Goal: Task Accomplishment & Management: Manage account settings

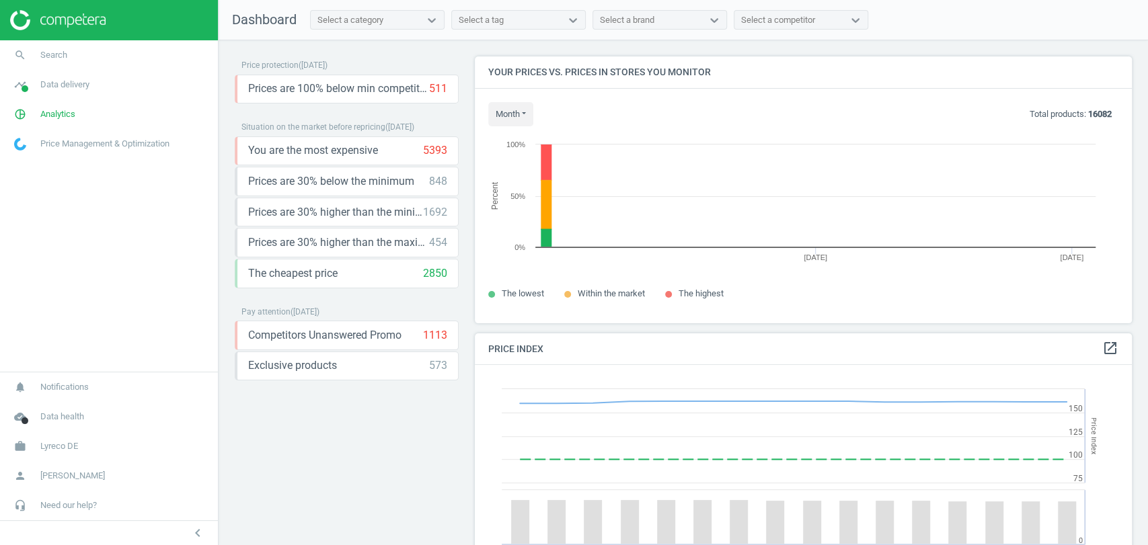
scroll to position [333, 668]
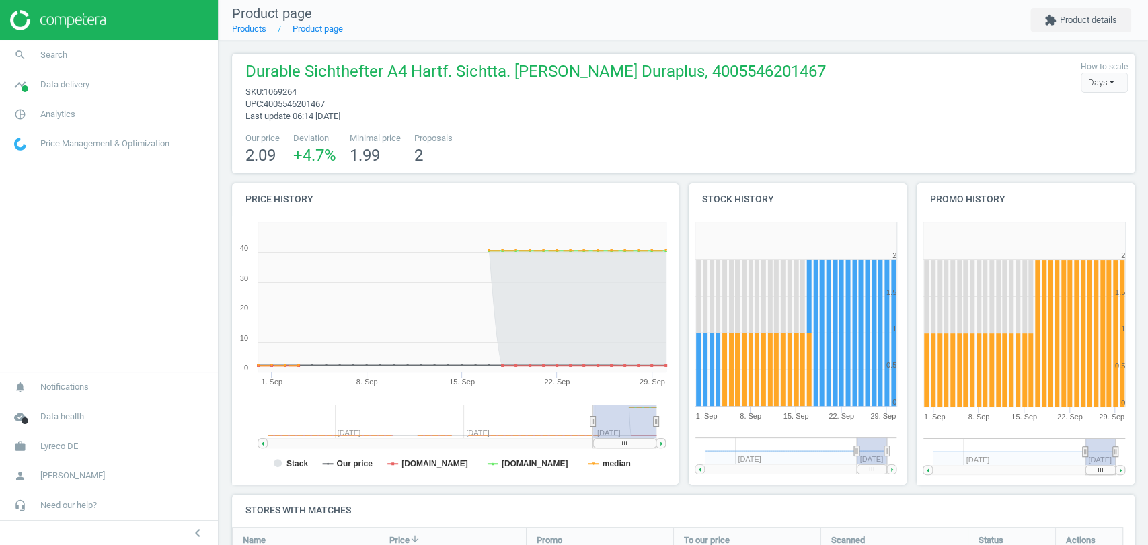
scroll to position [279, 0]
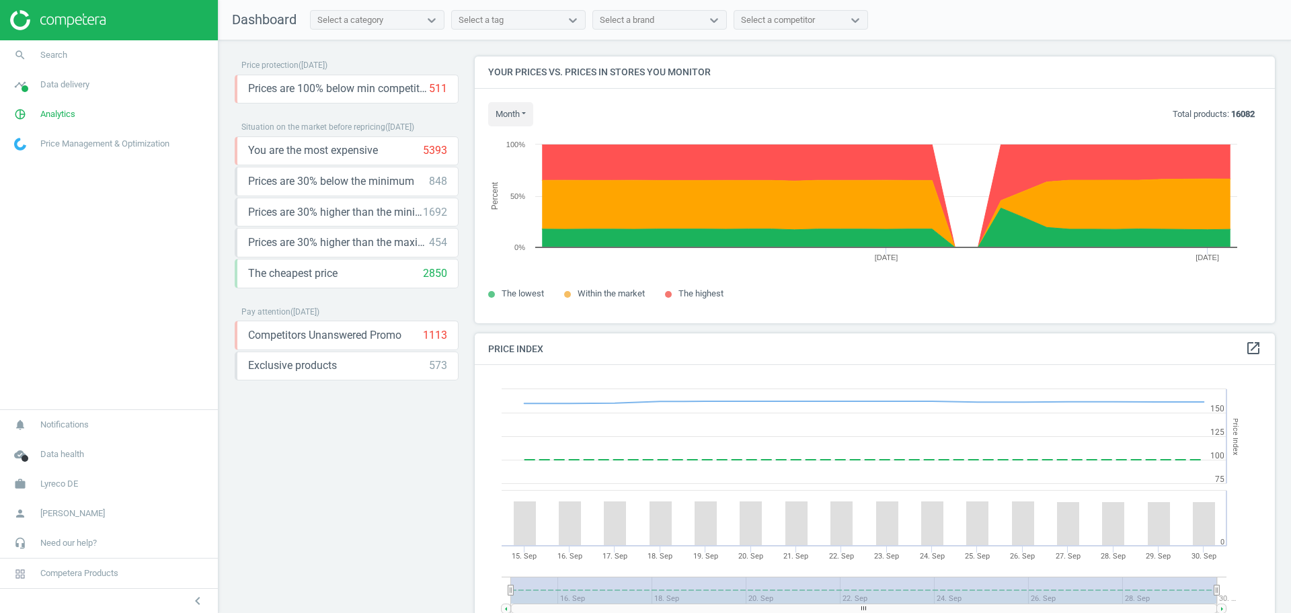
scroll to position [293, 814]
click at [93, 483] on link "work Lyreco DE" at bounding box center [109, 484] width 218 height 30
click at [46, 446] on span "Switch campaign" at bounding box center [45, 444] width 60 height 11
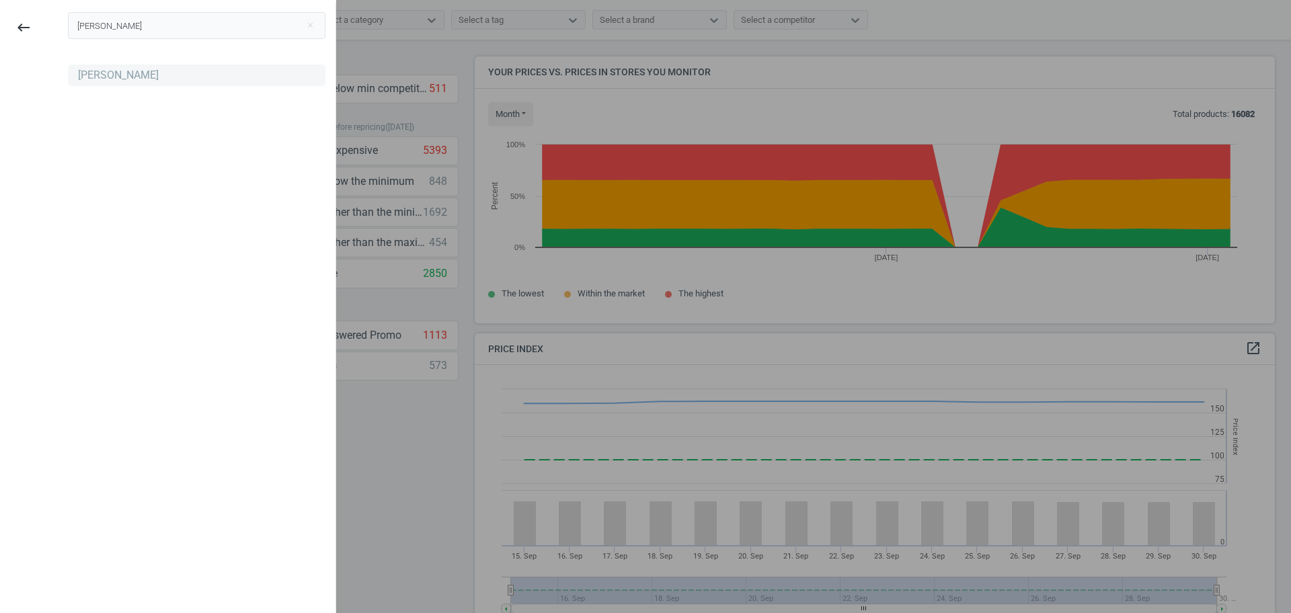
type input "robert"
click at [124, 81] on div "Robert Dyas" at bounding box center [118, 75] width 81 height 15
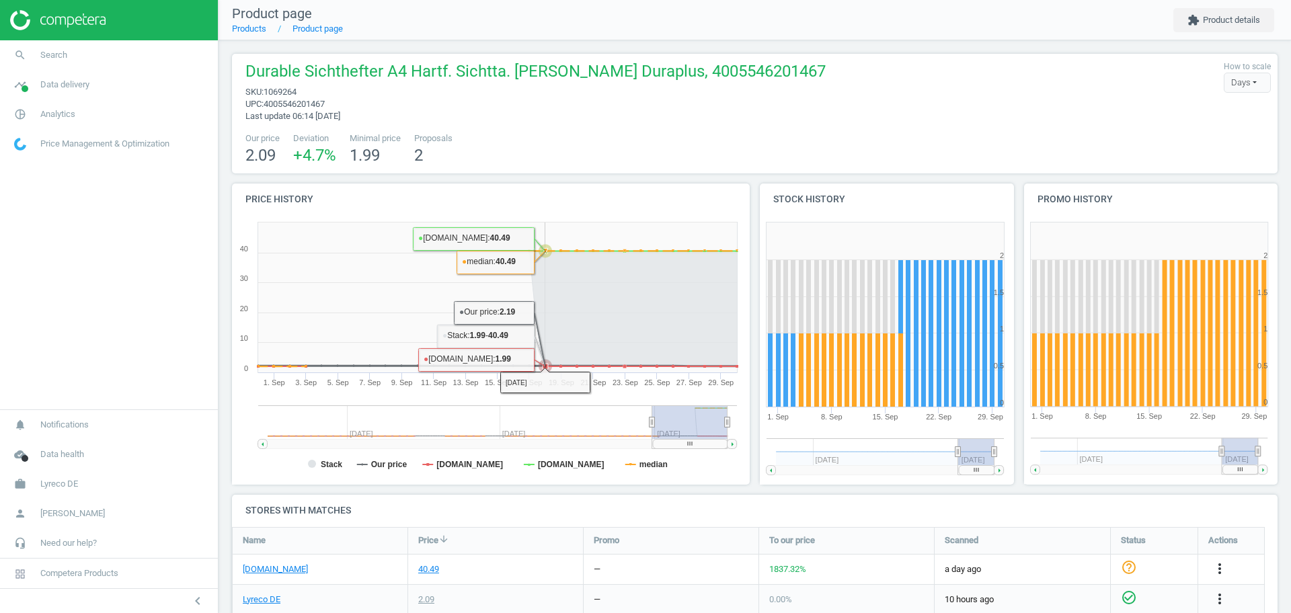
scroll to position [211, 0]
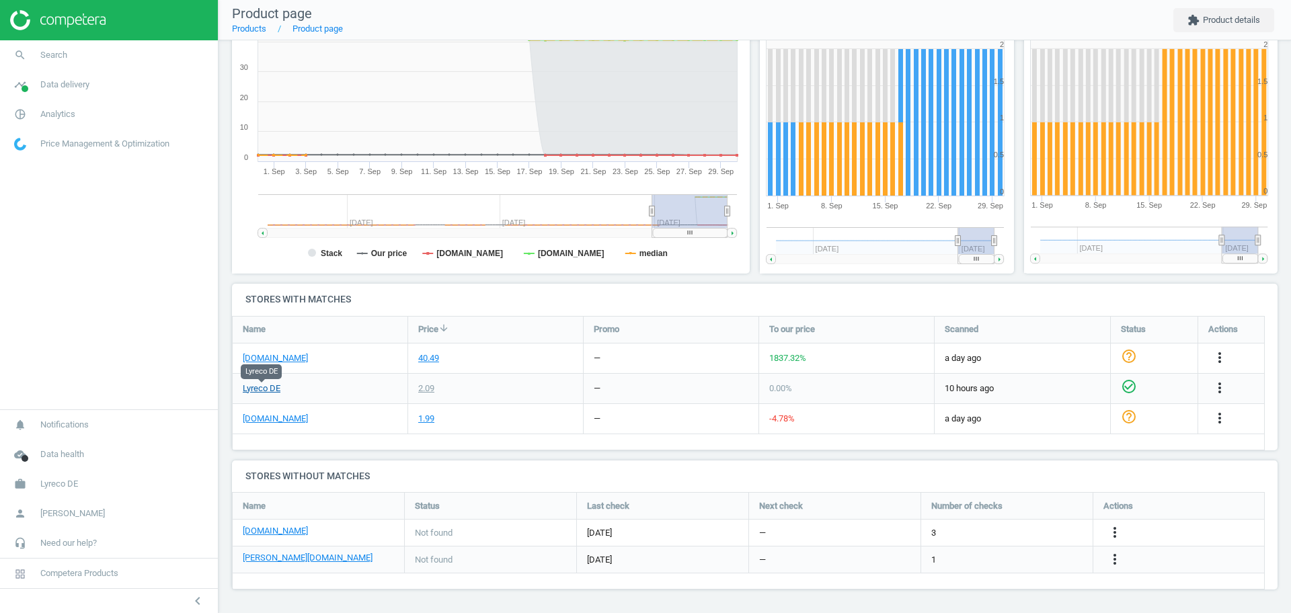
click at [267, 385] on link "Lyreco DE" at bounding box center [262, 389] width 38 height 12
click at [301, 360] on link "office-discount.de" at bounding box center [275, 358] width 65 height 12
click at [1114, 565] on icon "more_vert" at bounding box center [1115, 559] width 16 height 16
click at [1009, 557] on link "Edit URL/product option" at bounding box center [1010, 559] width 184 height 21
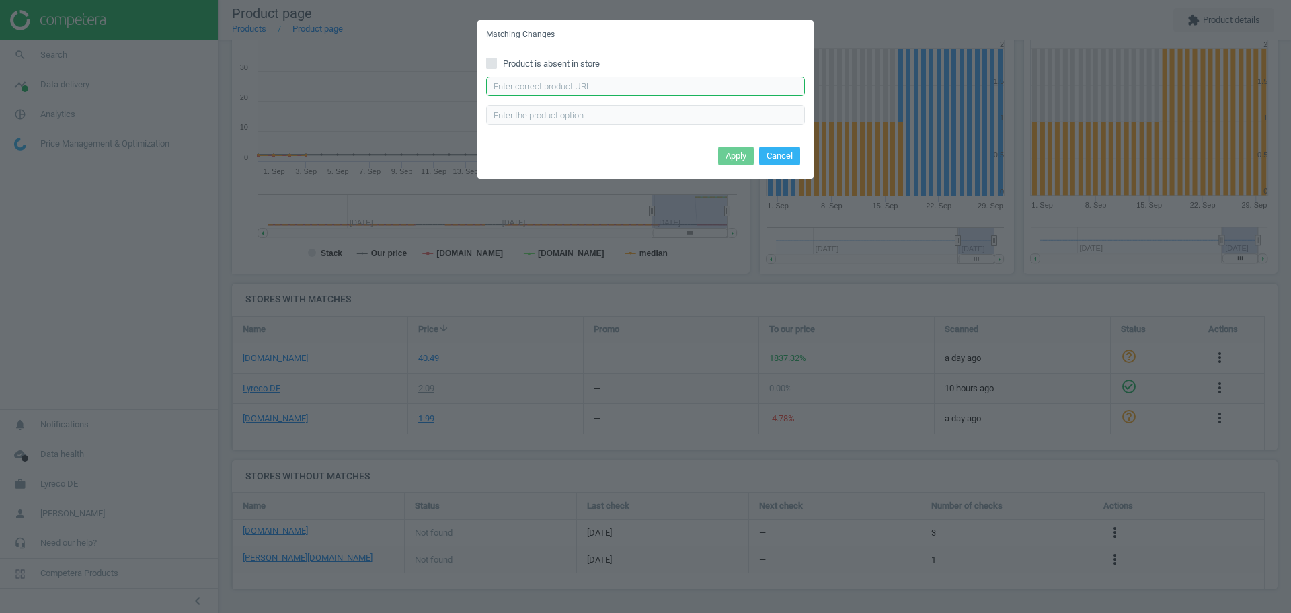
click at [607, 87] on input "text" at bounding box center [645, 87] width 319 height 20
paste input "https://www.otto-office.com/de/Durable-Schnellhefter-Duraplus-2579-A4+/27051/p"
drag, startPoint x: 628, startPoint y: 87, endPoint x: 852, endPoint y: 79, distance: 224.1
click at [852, 79] on div "Matching Changes Product is absent in store https://www.otto-office.com/de/Dura…" at bounding box center [645, 306] width 1291 height 613
type input "https://www.otto-office.com/de/Durable-Schnellhefter-Duraplus-2579-A4+/27051/p"
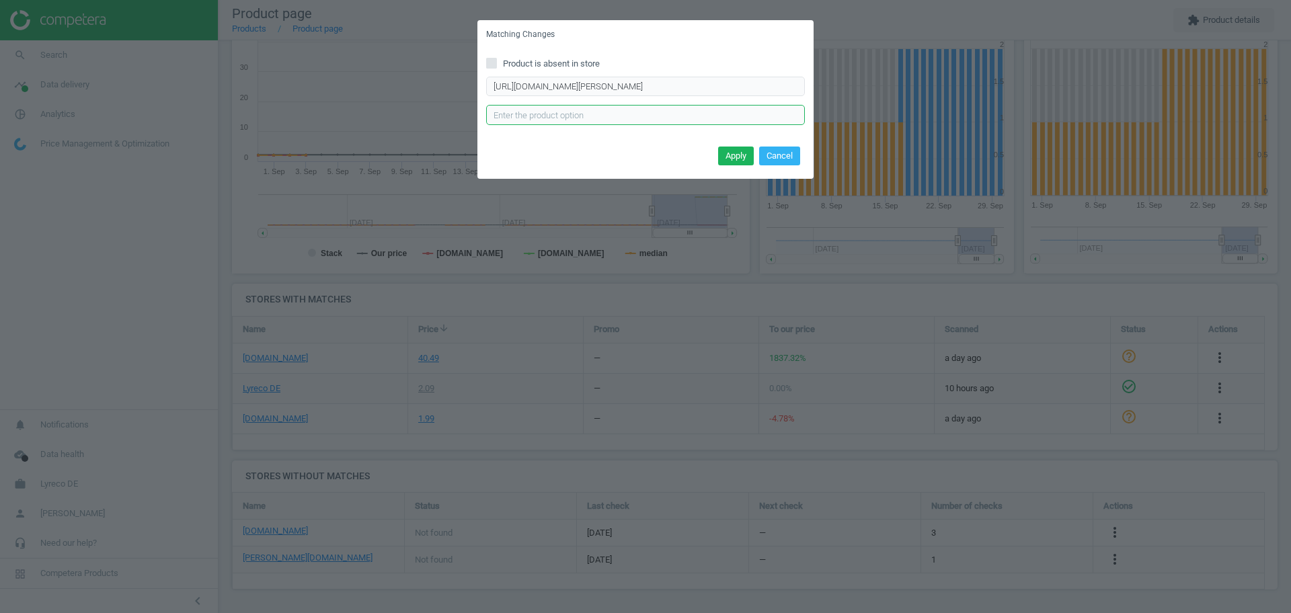
click at [609, 116] on input "text" at bounding box center [645, 115] width 319 height 20
type input "GU"
drag, startPoint x: 648, startPoint y: 86, endPoint x: 814, endPoint y: 76, distance: 166.4
click at [814, 76] on div "Matching Changes Product is absent in store https://www.otto-office.com/de/Dura…" at bounding box center [645, 306] width 1291 height 613
click at [775, 87] on input "https://www.otto-office.com/de/Durable-Schnellhefter-Duraplus-2579-A4+/27051/p" at bounding box center [645, 87] width 319 height 20
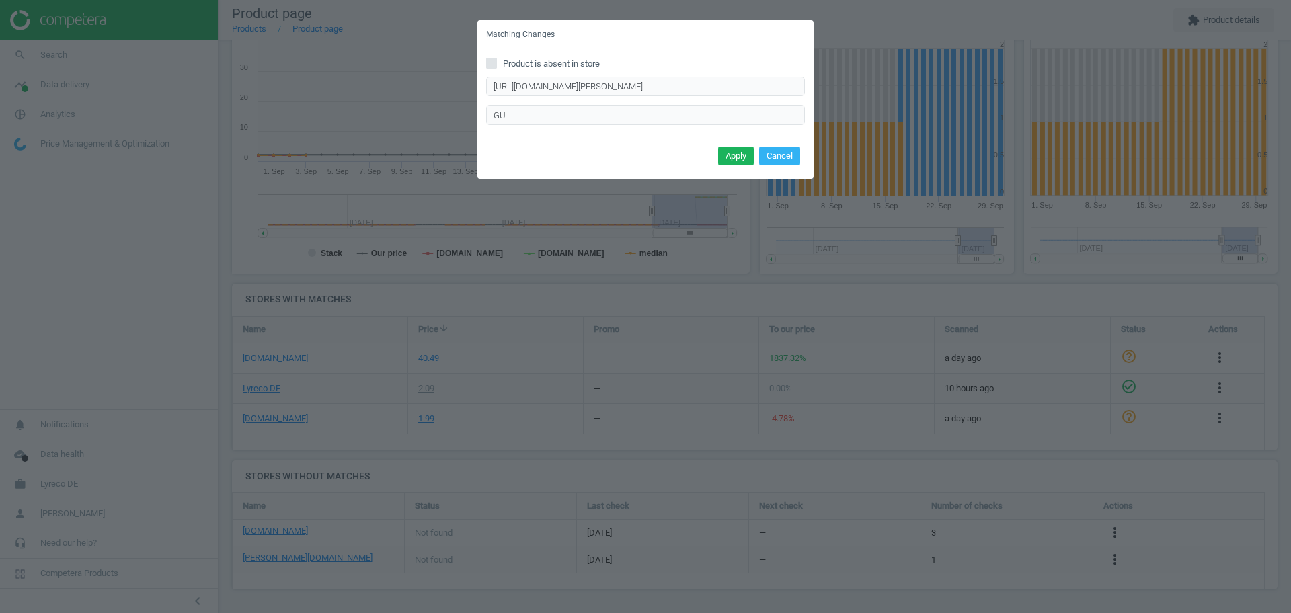
click at [707, 98] on div "https://www.otto-office.com/de/Durable-Schnellhefter-Duraplus-2579-A4+/27051/p …" at bounding box center [645, 101] width 319 height 48
drag, startPoint x: 723, startPoint y: 87, endPoint x: 823, endPoint y: 89, distance: 100.2
click at [823, 89] on div "Matching Changes Product is absent in store https://www.otto-office.com/de/Dura…" at bounding box center [645, 306] width 1291 height 613
click at [633, 109] on input "GU" at bounding box center [645, 115] width 319 height 20
click at [729, 156] on button "Apply" at bounding box center [736, 156] width 36 height 19
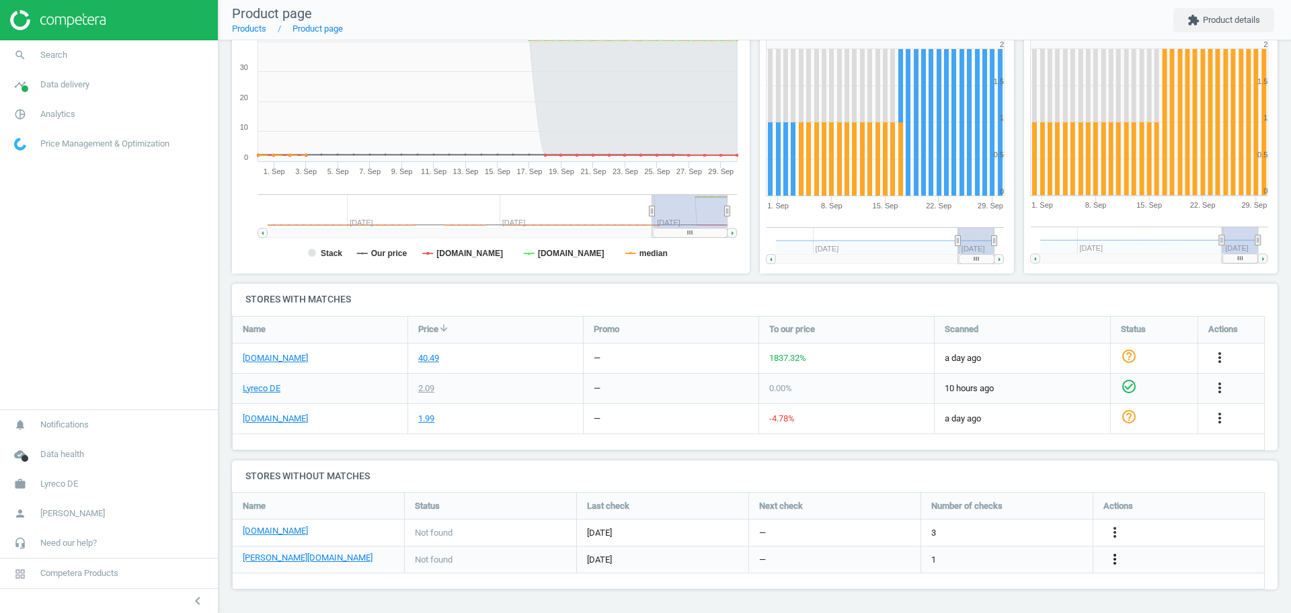
click at [1110, 557] on icon "more_vert" at bounding box center [1115, 559] width 16 height 16
click at [974, 560] on link "Edit URL/product option" at bounding box center [1010, 559] width 184 height 21
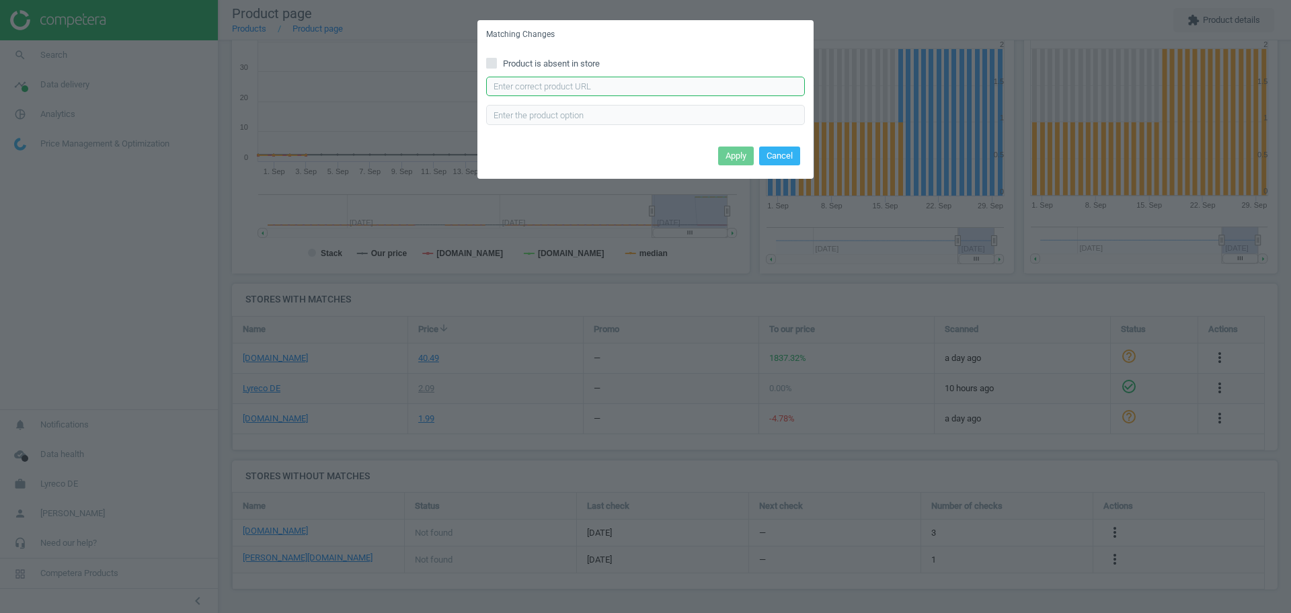
click at [538, 95] on input "text" at bounding box center [645, 87] width 319 height 20
paste input "https://www.otto-office.com/de/Durable-Schnellhefter-Duraplus-2579-A4+/27051/p"
type input "https://www.otto-office.com/de/Durable-Schnellhefter-Duraplus-2579-A4+/27051/p"
click at [542, 115] on input "text" at bounding box center [645, 115] width 319 height 20
type input "GU"
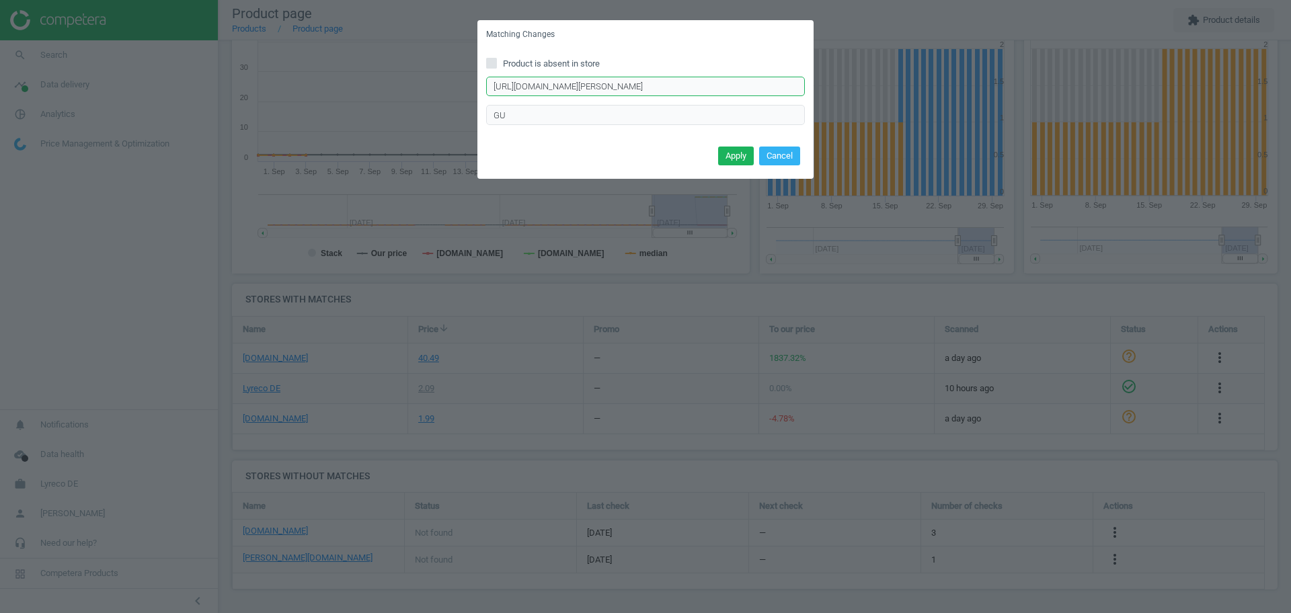
click at [570, 90] on input "https://www.otto-office.com/de/Durable-Schnellhefter-Duraplus-2579-A4+/27051/p" at bounding box center [645, 87] width 319 height 20
click at [568, 89] on input "https://www.otto-office.com/de/Durable-Schnellhefter-Duraplus-2579-A4+/27051/p" at bounding box center [645, 87] width 319 height 20
click at [529, 108] on input "GU" at bounding box center [645, 115] width 319 height 20
click at [729, 155] on button "Apply" at bounding box center [736, 156] width 36 height 19
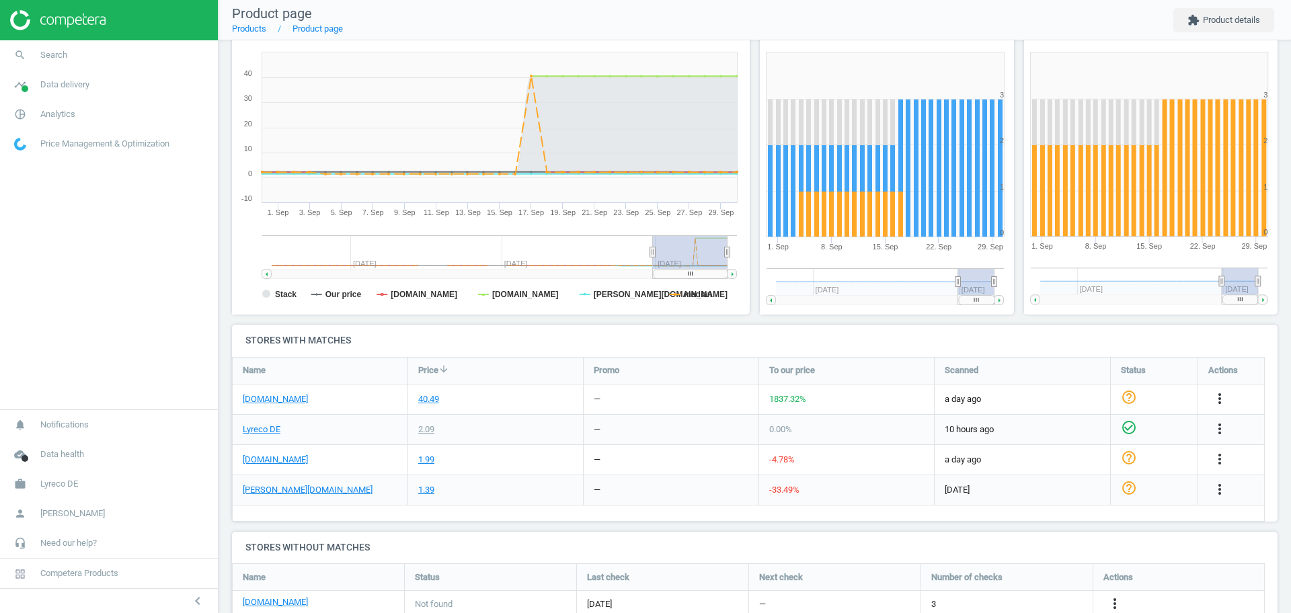
scroll to position [178, 0]
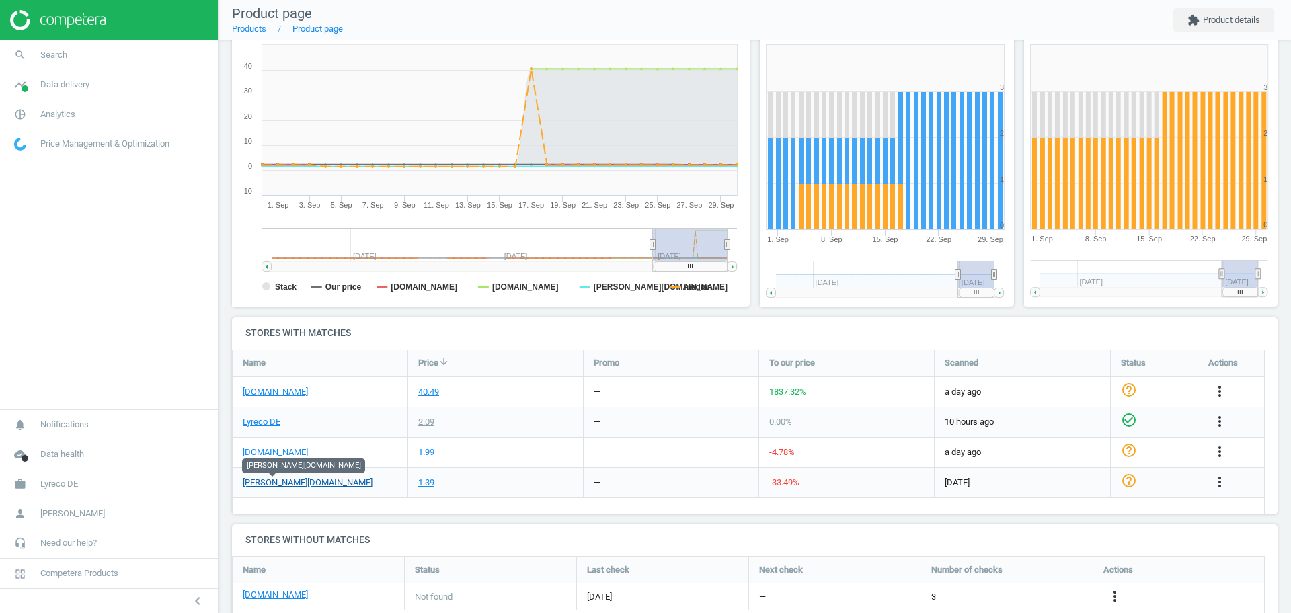
click at [292, 486] on link "otto-office.com" at bounding box center [308, 483] width 130 height 12
click at [291, 477] on link "otto-office.com" at bounding box center [308, 483] width 130 height 12
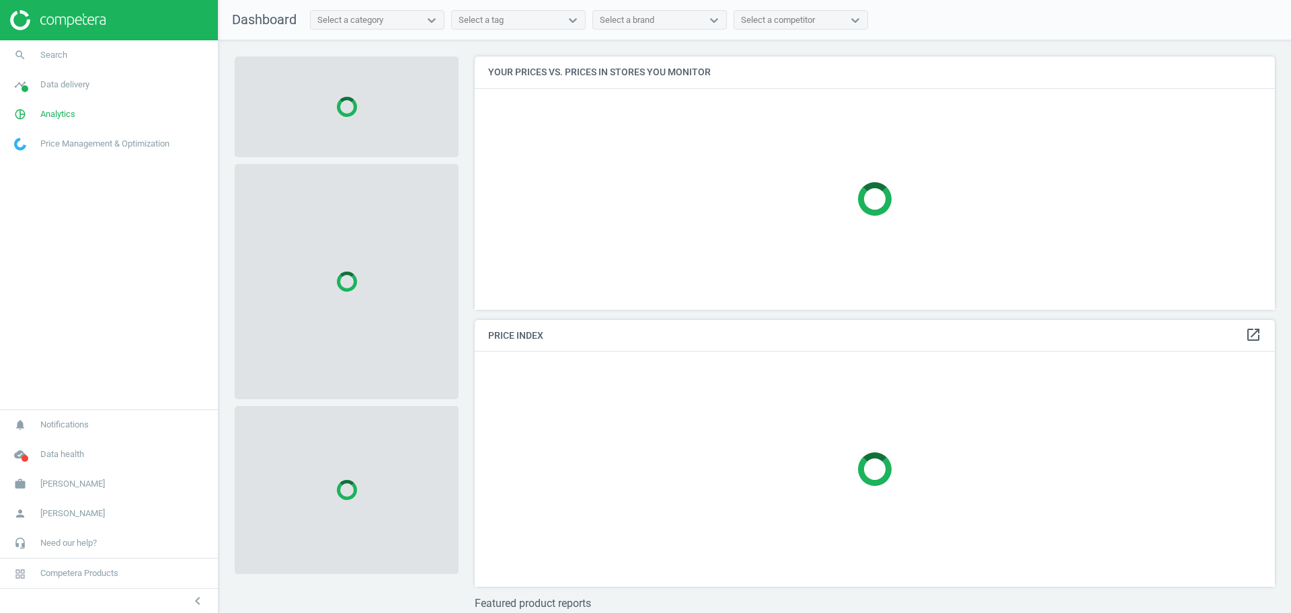
scroll to position [279, 814]
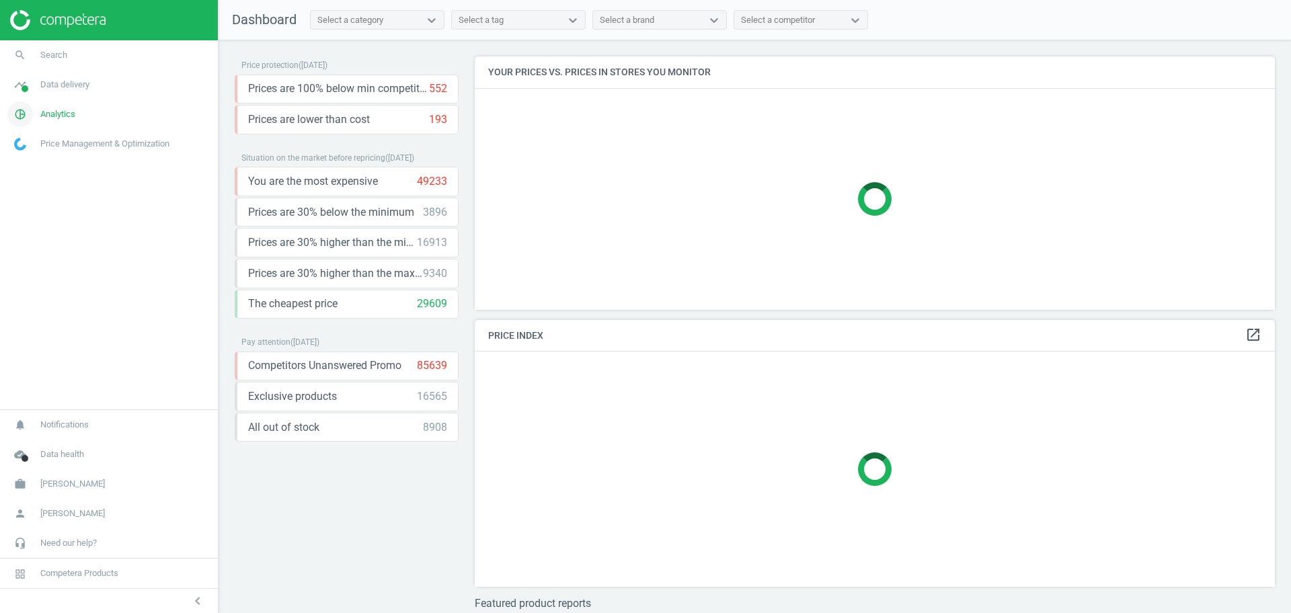
click at [60, 108] on span "Analytics" at bounding box center [57, 114] width 35 height 12
click at [32, 164] on span "Products" at bounding box center [31, 163] width 32 height 11
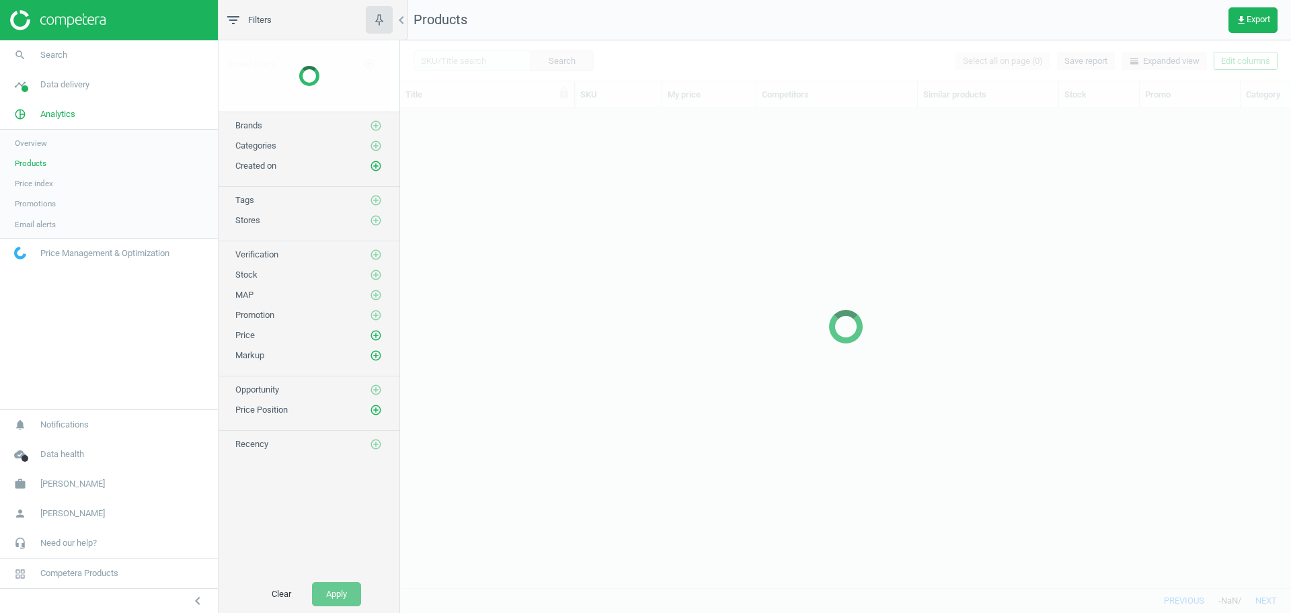
scroll to position [454, 878]
